Goal: Task Accomplishment & Management: Use online tool/utility

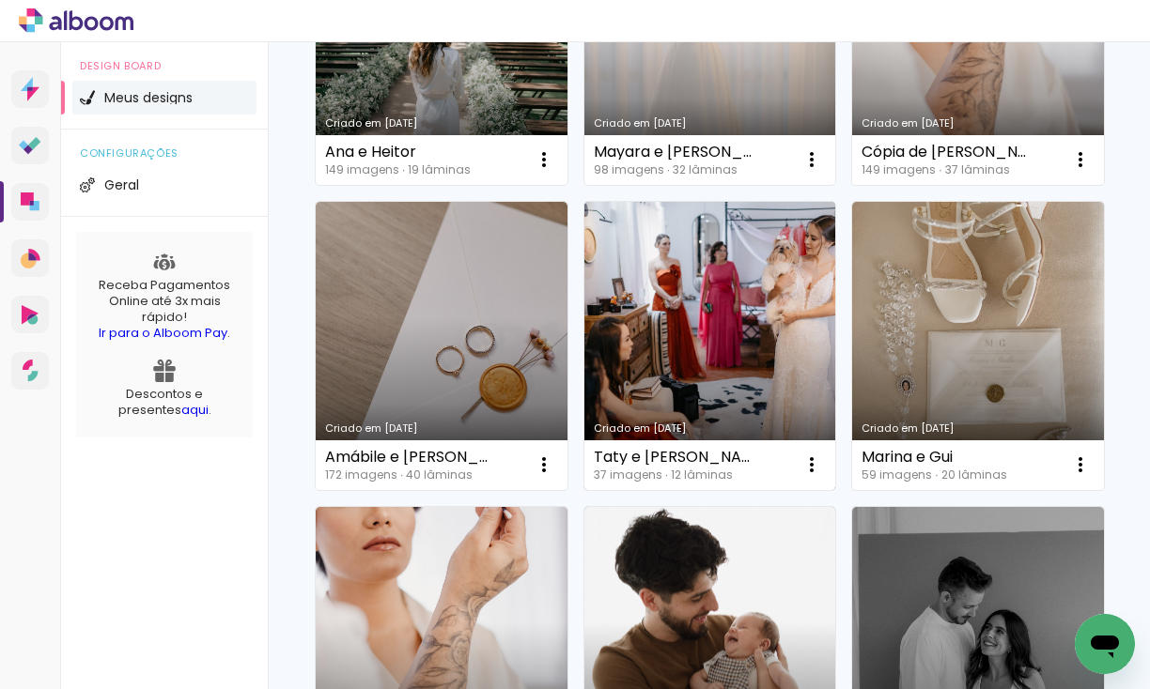
scroll to position [347, 0]
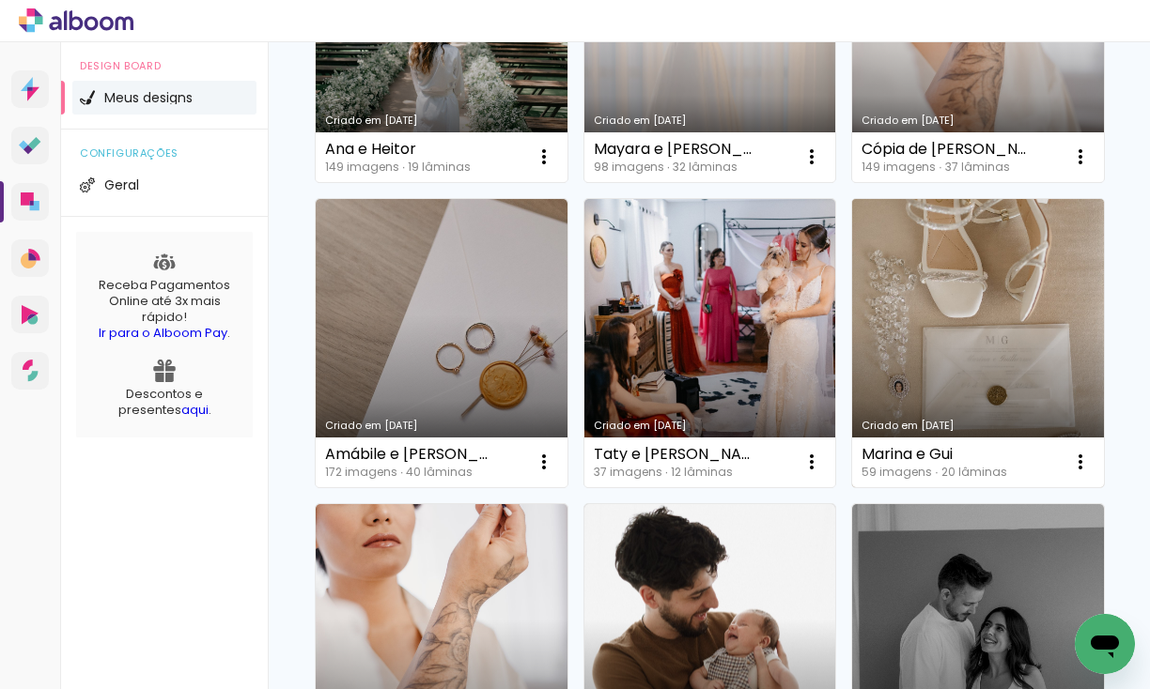
click at [1002, 321] on link "Criado em 29/04/25" at bounding box center [978, 343] width 252 height 288
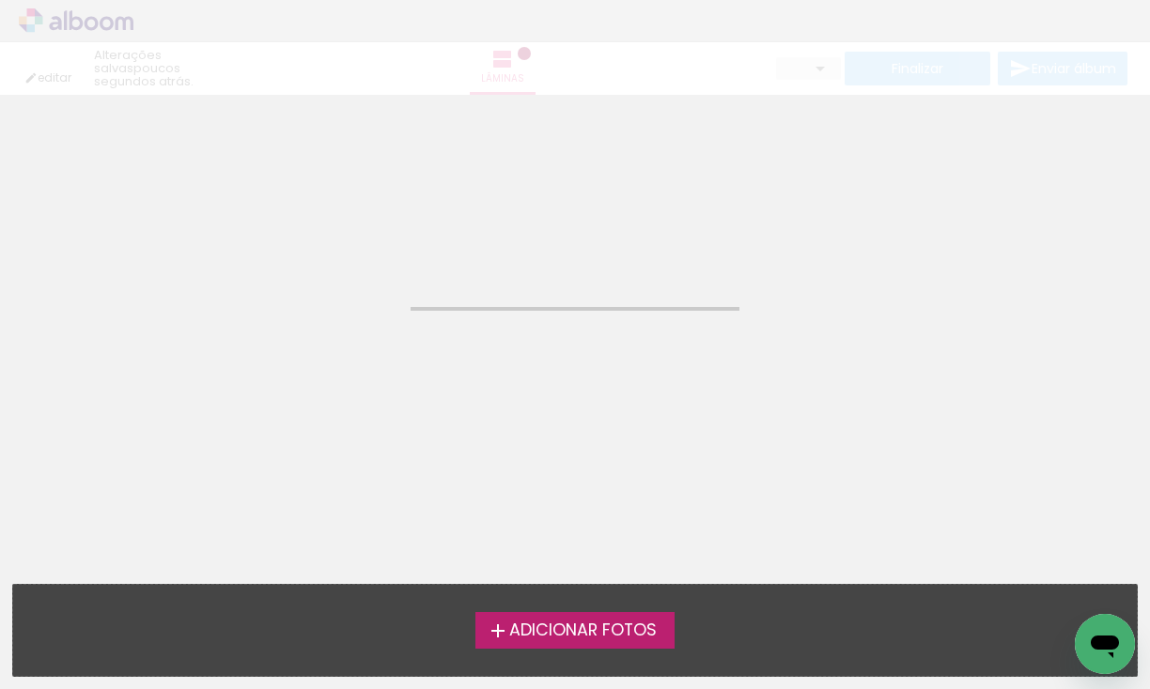
click at [1002, 321] on neon-animated-pages "Confirmar Cancelar" at bounding box center [575, 392] width 1150 height 595
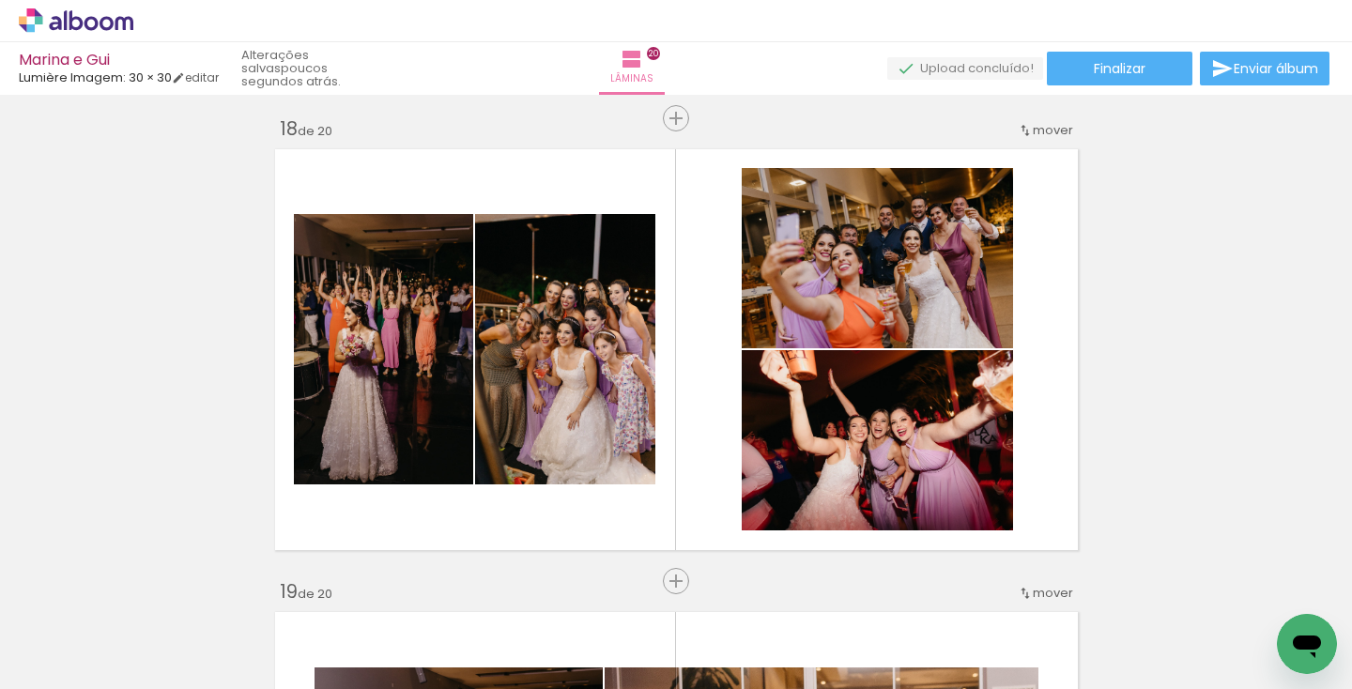
scroll to position [7902, 0]
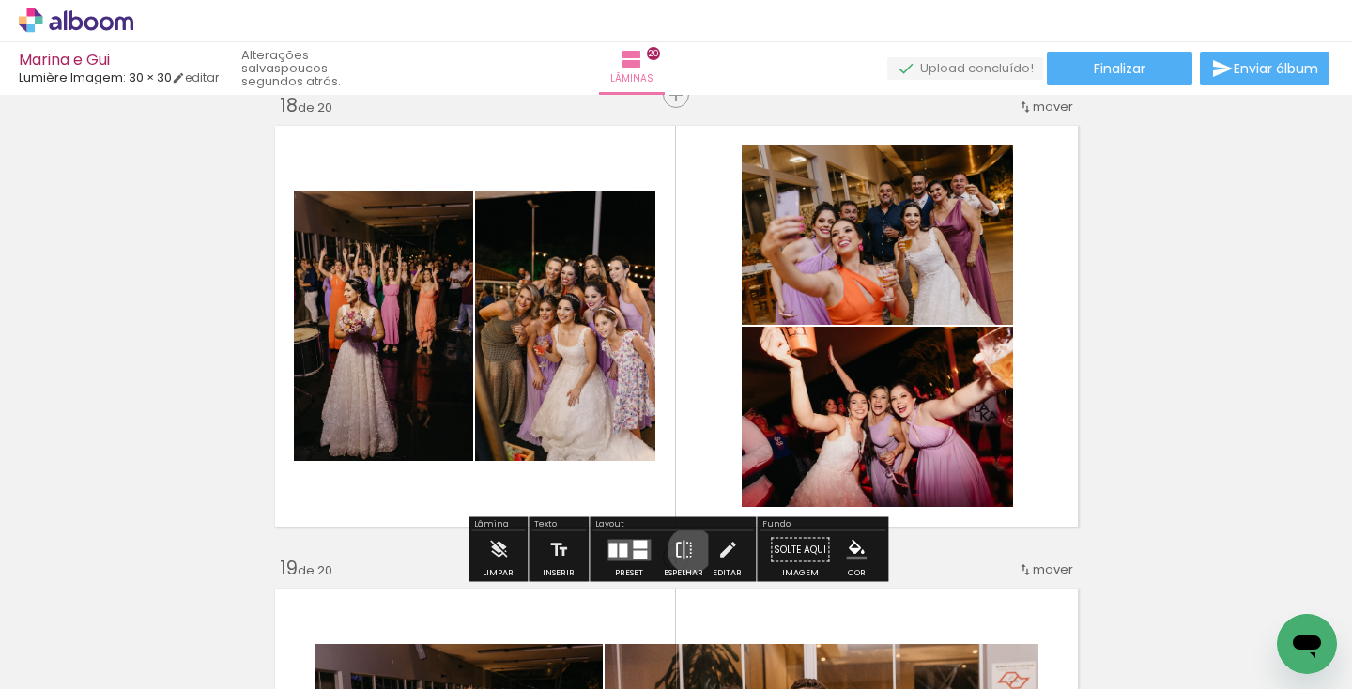
click at [687, 550] on iron-icon at bounding box center [683, 551] width 21 height 38
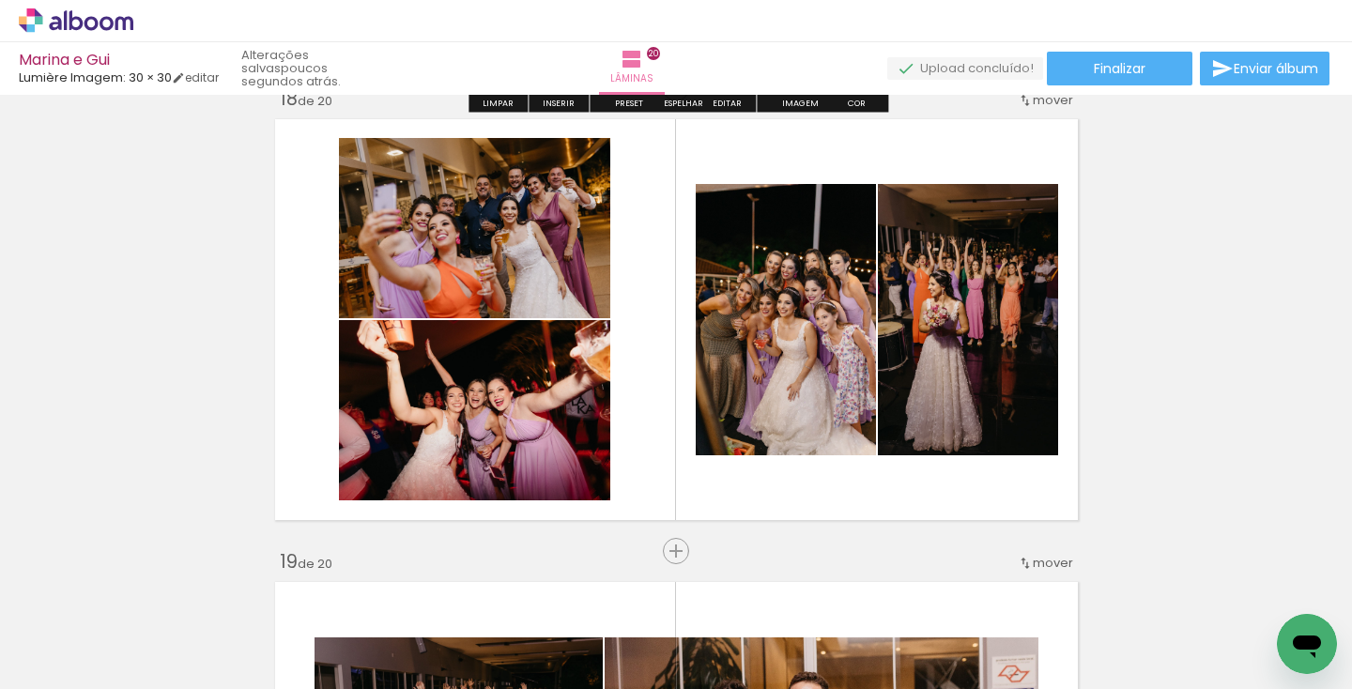
scroll to position [7919, 0]
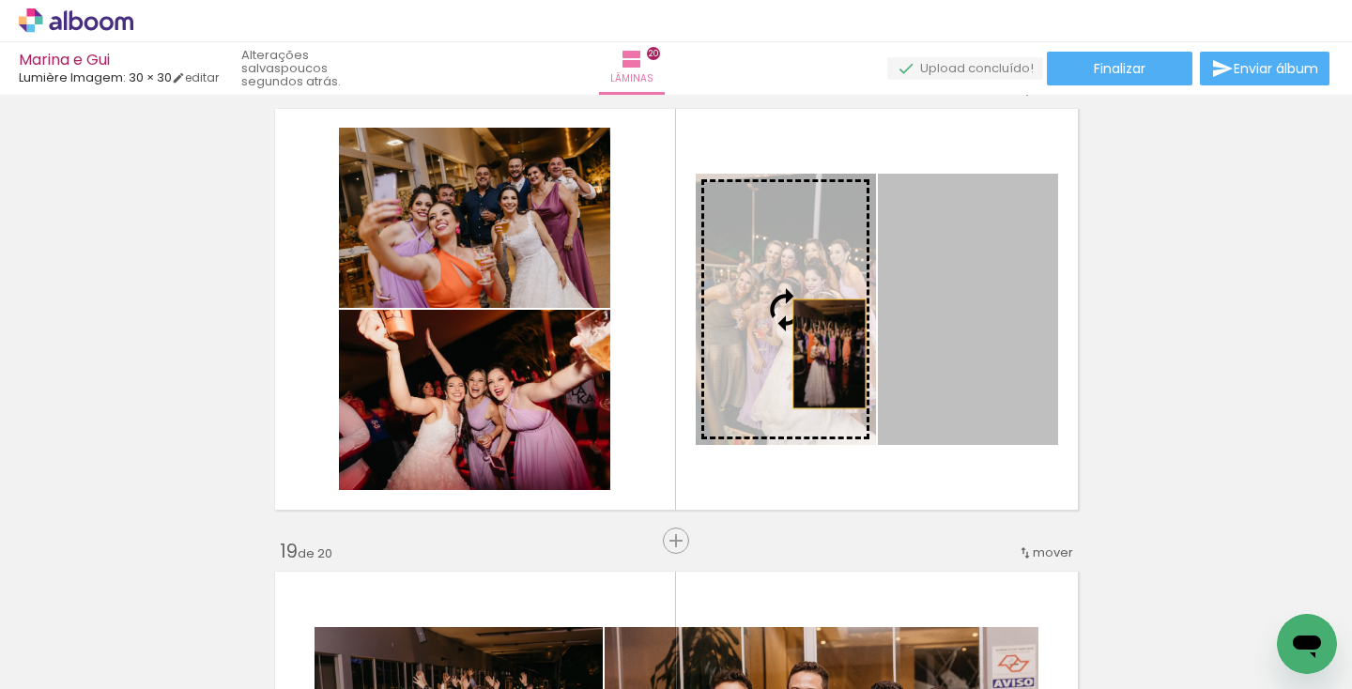
drag, startPoint x: 943, startPoint y: 349, endPoint x: 829, endPoint y: 354, distance: 113.7
click at [0, 0] on slot at bounding box center [0, 0] width 0 height 0
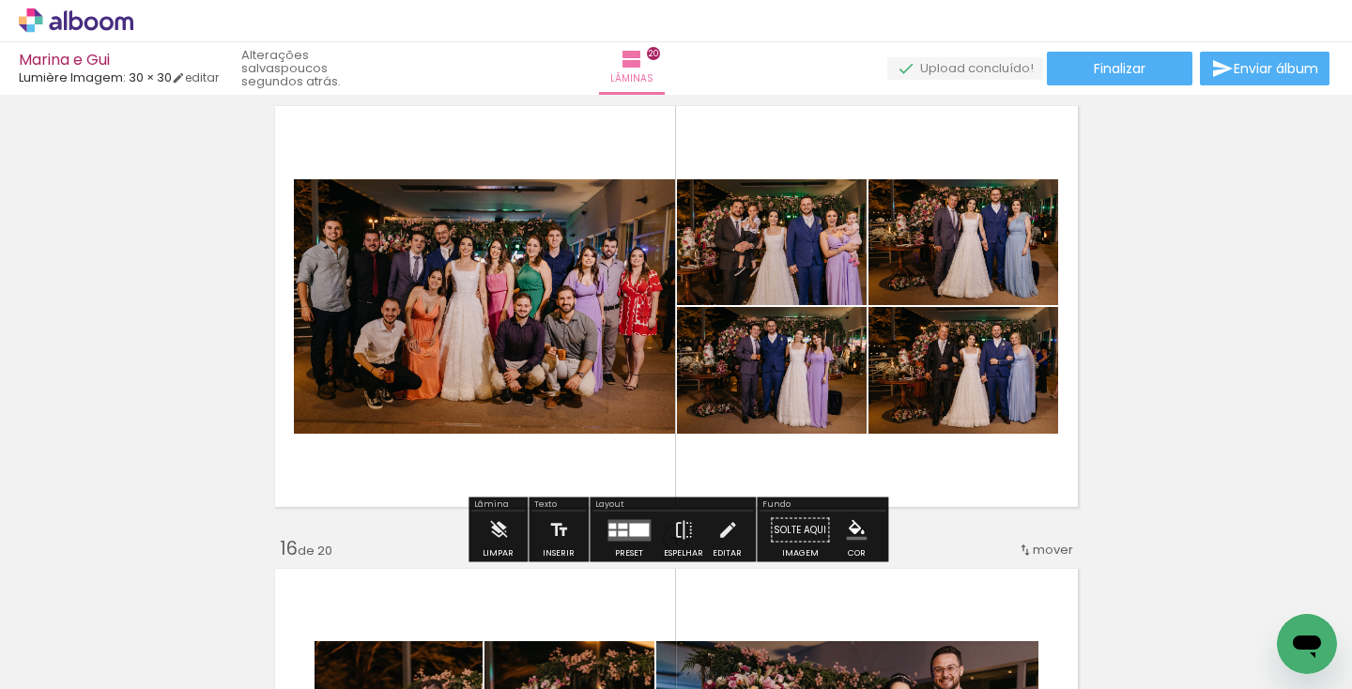
scroll to position [6532, 0]
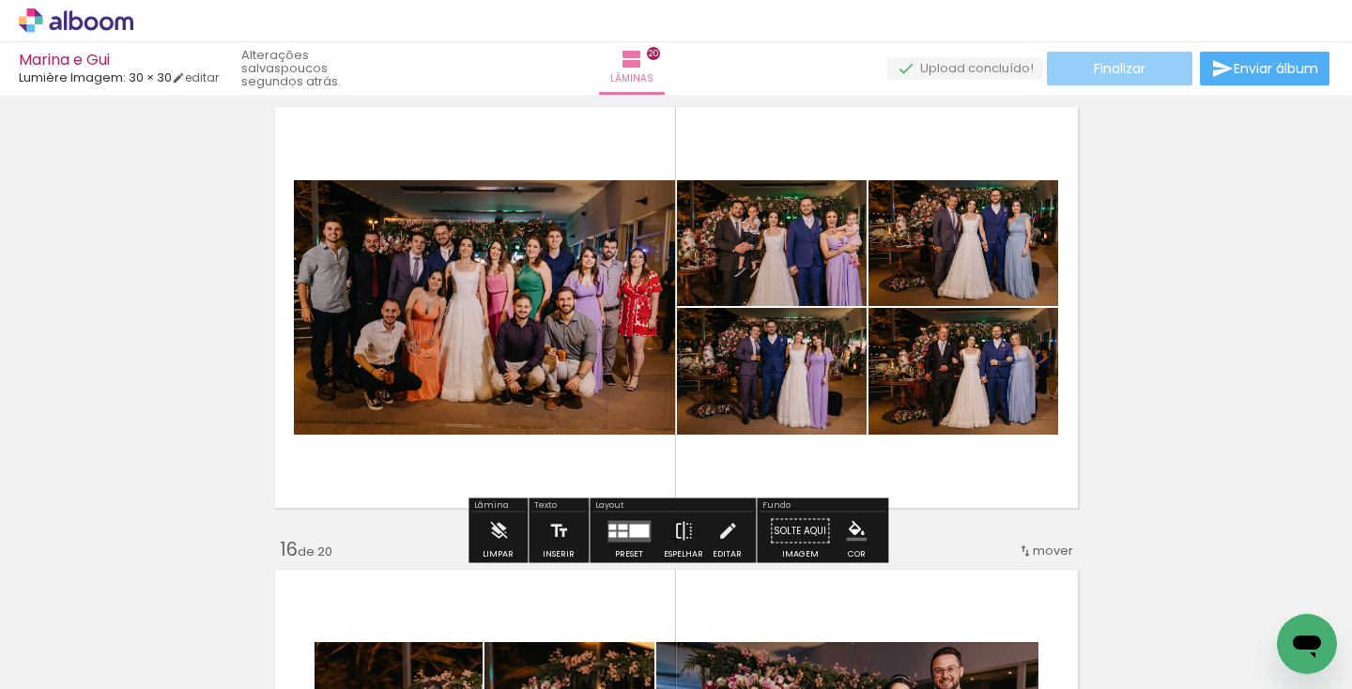
click at [1128, 74] on span "Finalizar" at bounding box center [1120, 68] width 52 height 13
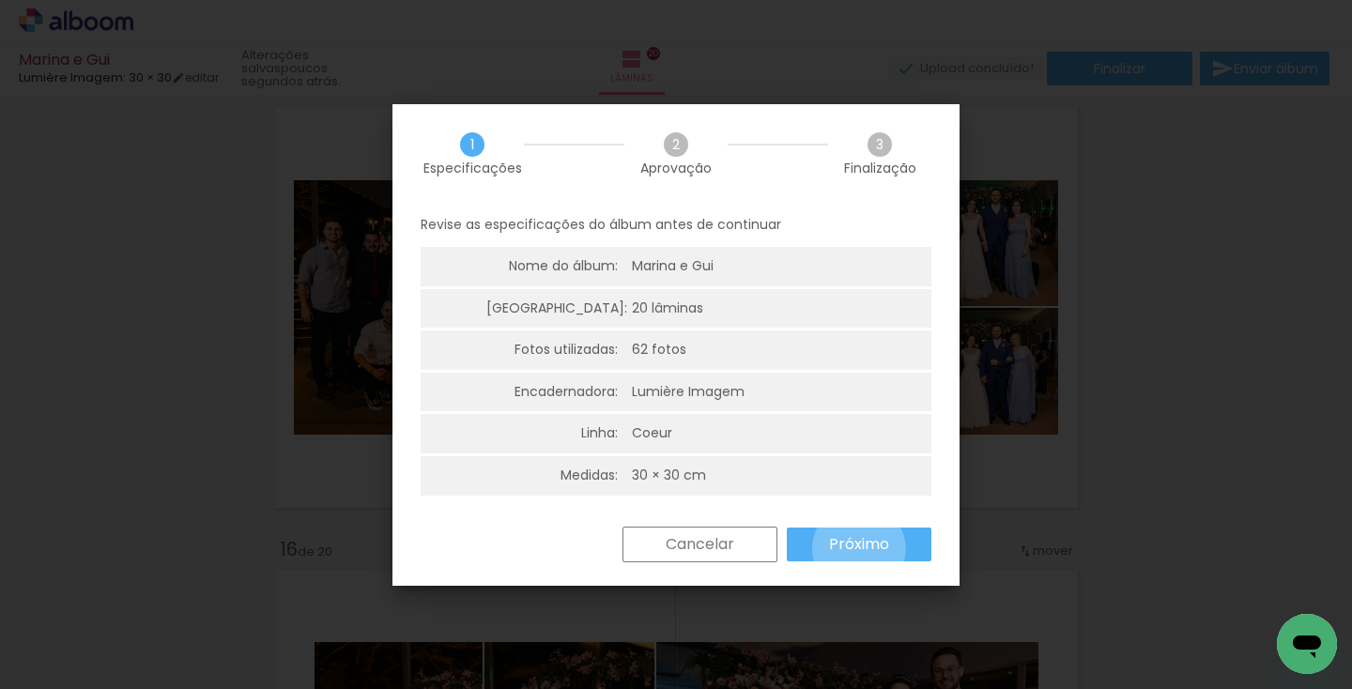
click at [0, 0] on slot "Próximo" at bounding box center [0, 0] width 0 height 0
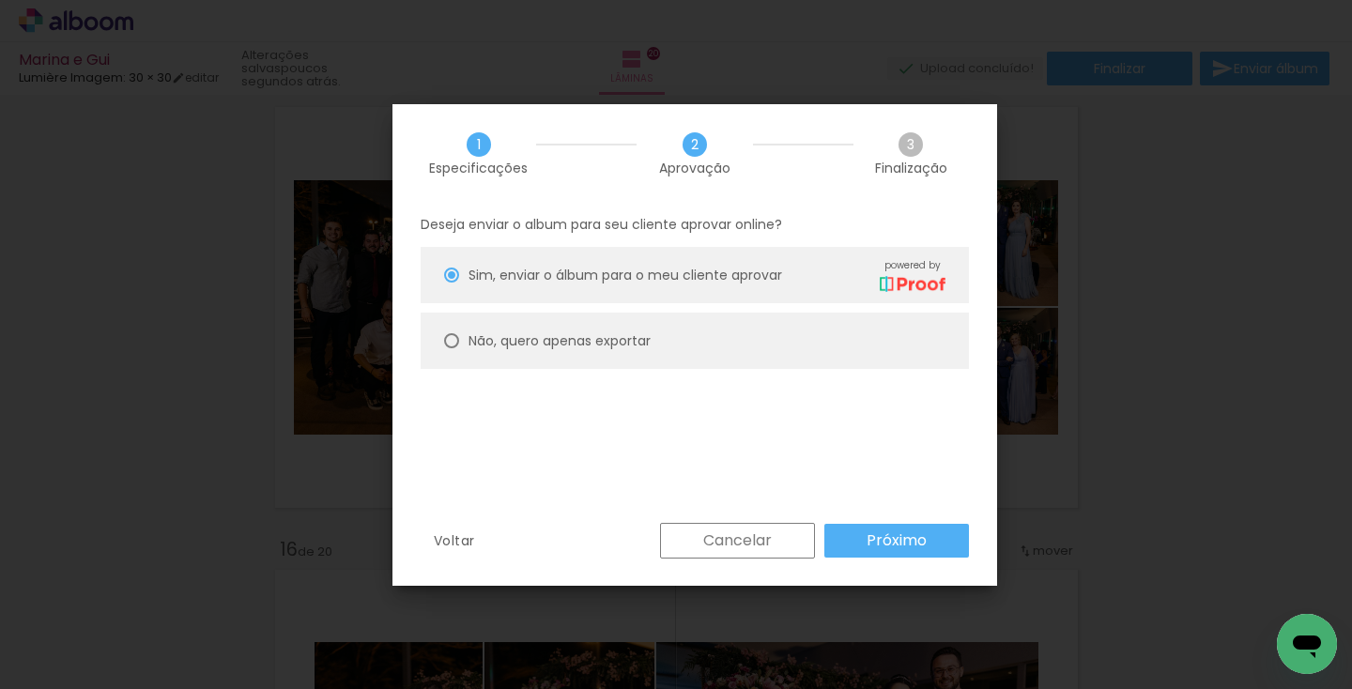
click at [0, 0] on slot "Próximo" at bounding box center [0, 0] width 0 height 0
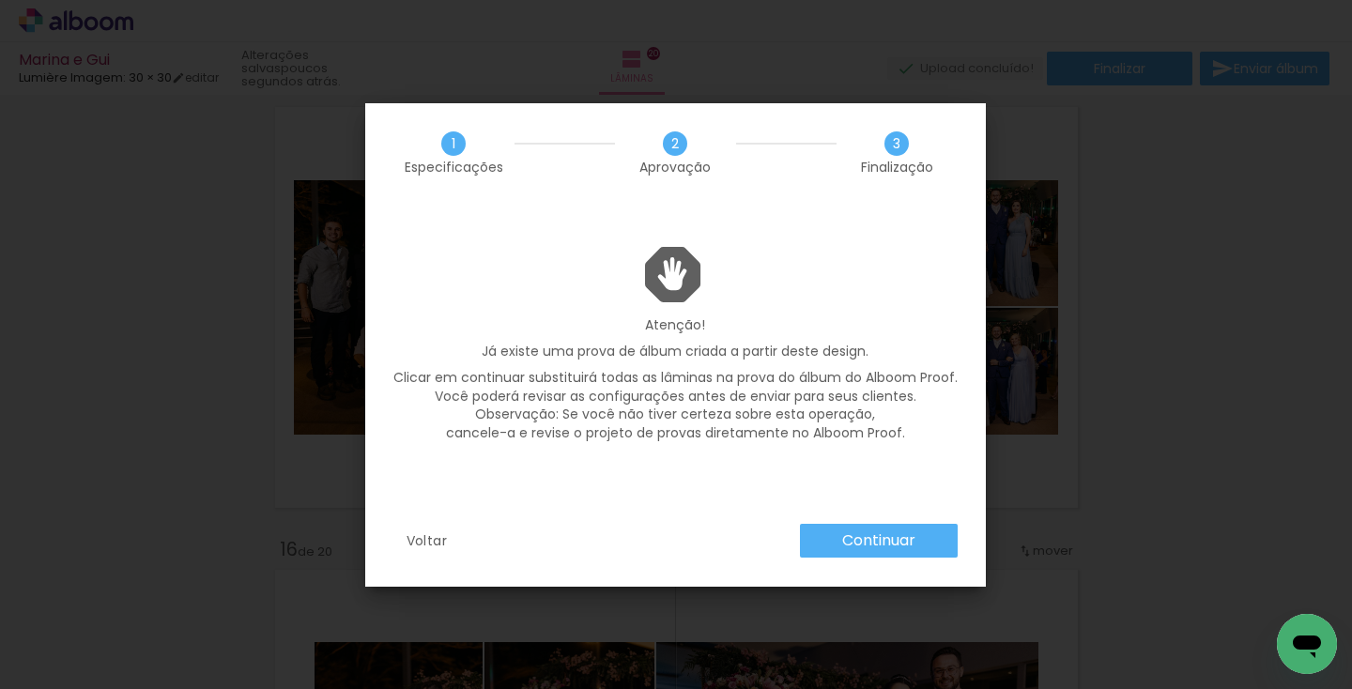
click at [0, 0] on slot "Continuar" at bounding box center [0, 0] width 0 height 0
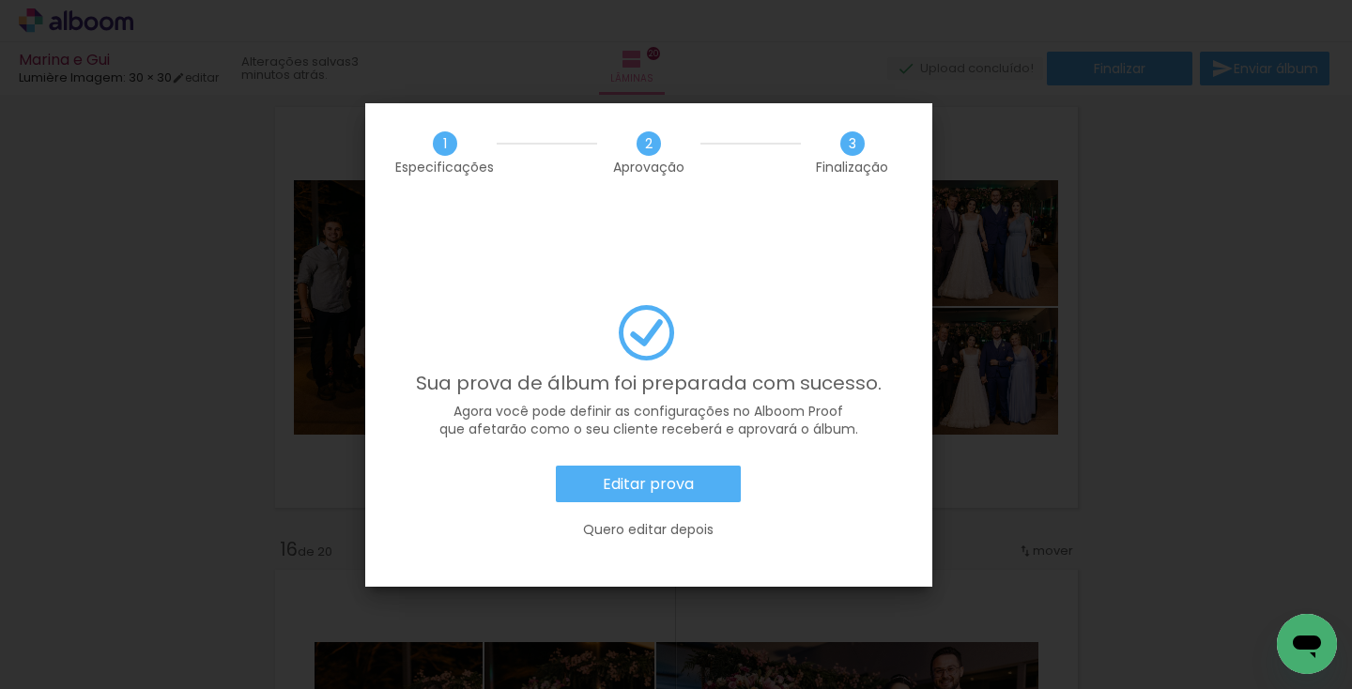
click at [675, 406] on div "Sua prova de álbum foi preparada com sucesso. Agora você pode definir as config…" at bounding box center [649, 432] width 511 height 254
click at [0, 0] on slot "Editar prova" at bounding box center [0, 0] width 0 height 0
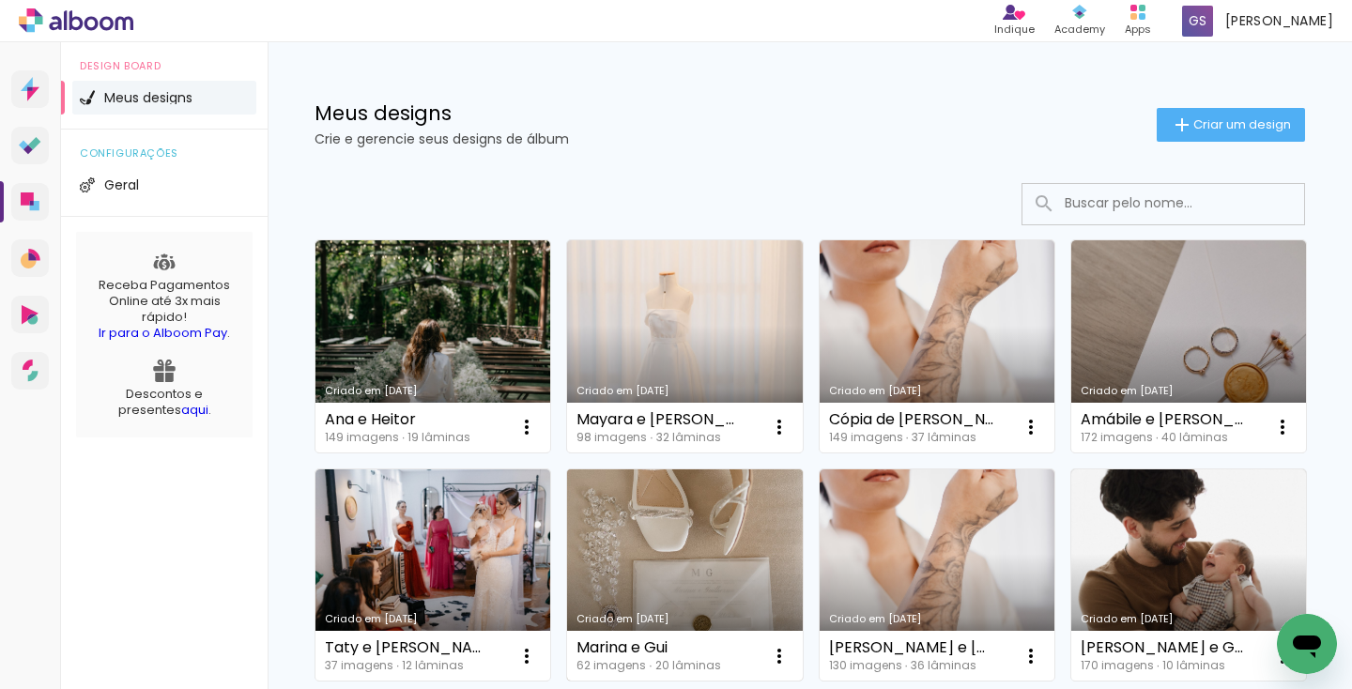
click at [631, 552] on link "Criado em [DATE]" at bounding box center [684, 576] width 235 height 212
click at [0, 0] on neon-animated-pages "Confirmar Cancelar" at bounding box center [0, 0] width 0 height 0
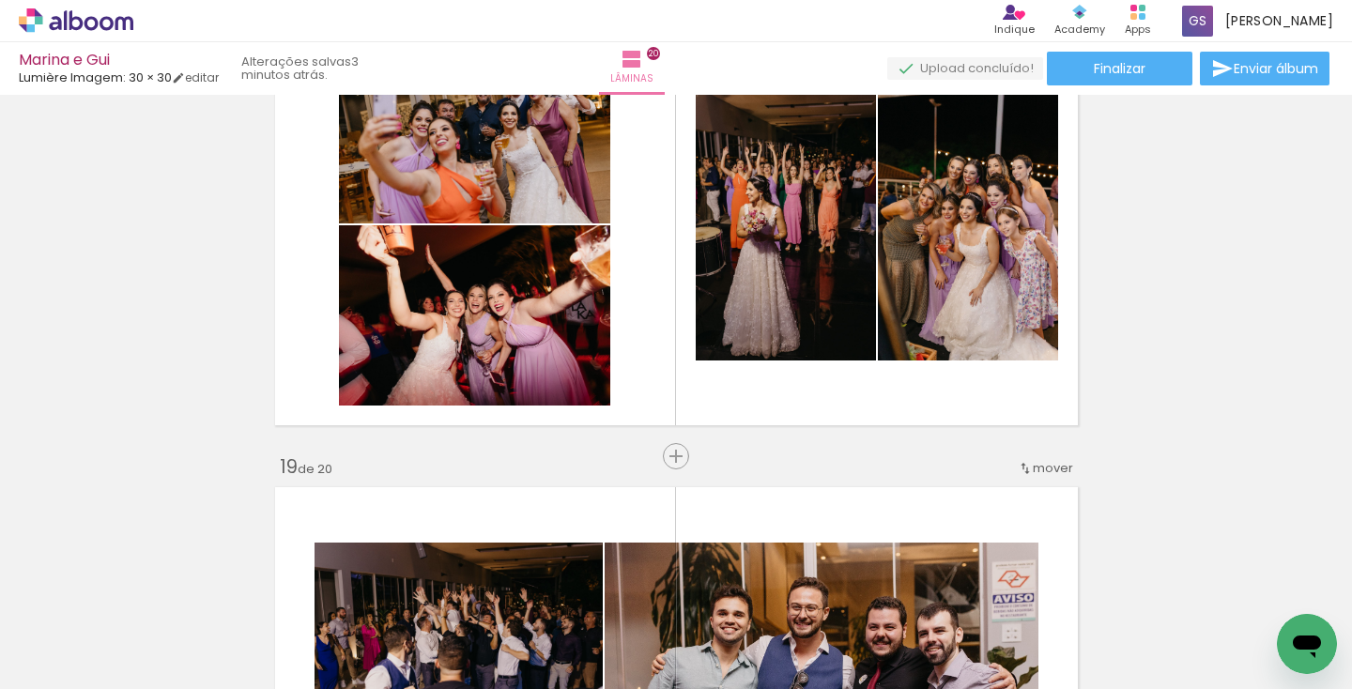
scroll to position [7731, 0]
